Goal: Task Accomplishment & Management: Complete application form

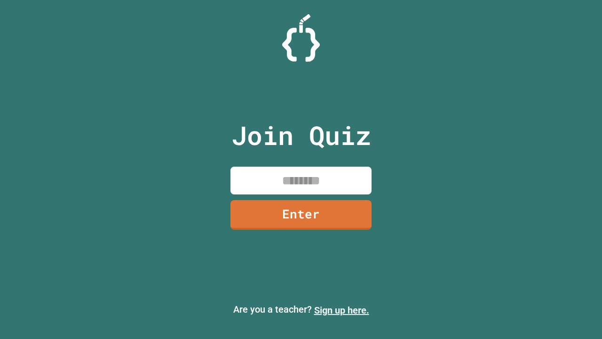
click at [341, 310] on link "Sign up here." at bounding box center [341, 309] width 55 height 11
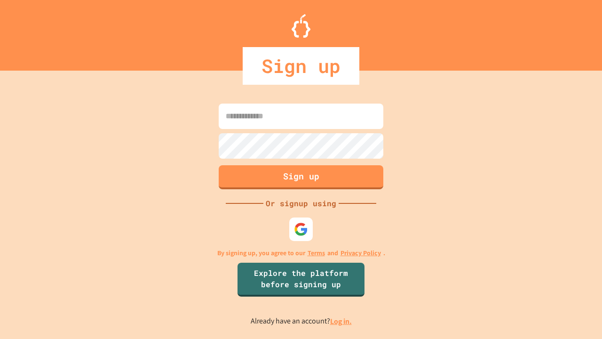
click at [341, 321] on link "Log in." at bounding box center [341, 321] width 22 height 10
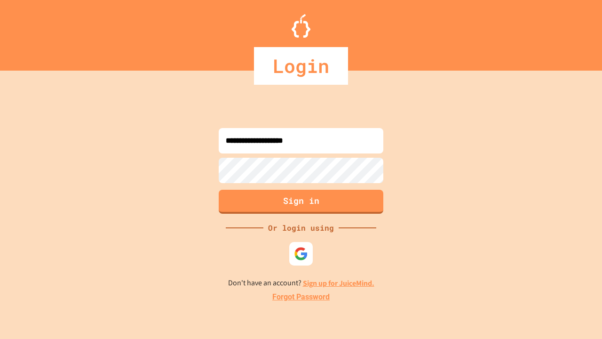
type input "**********"
